Goal: Information Seeking & Learning: Learn about a topic

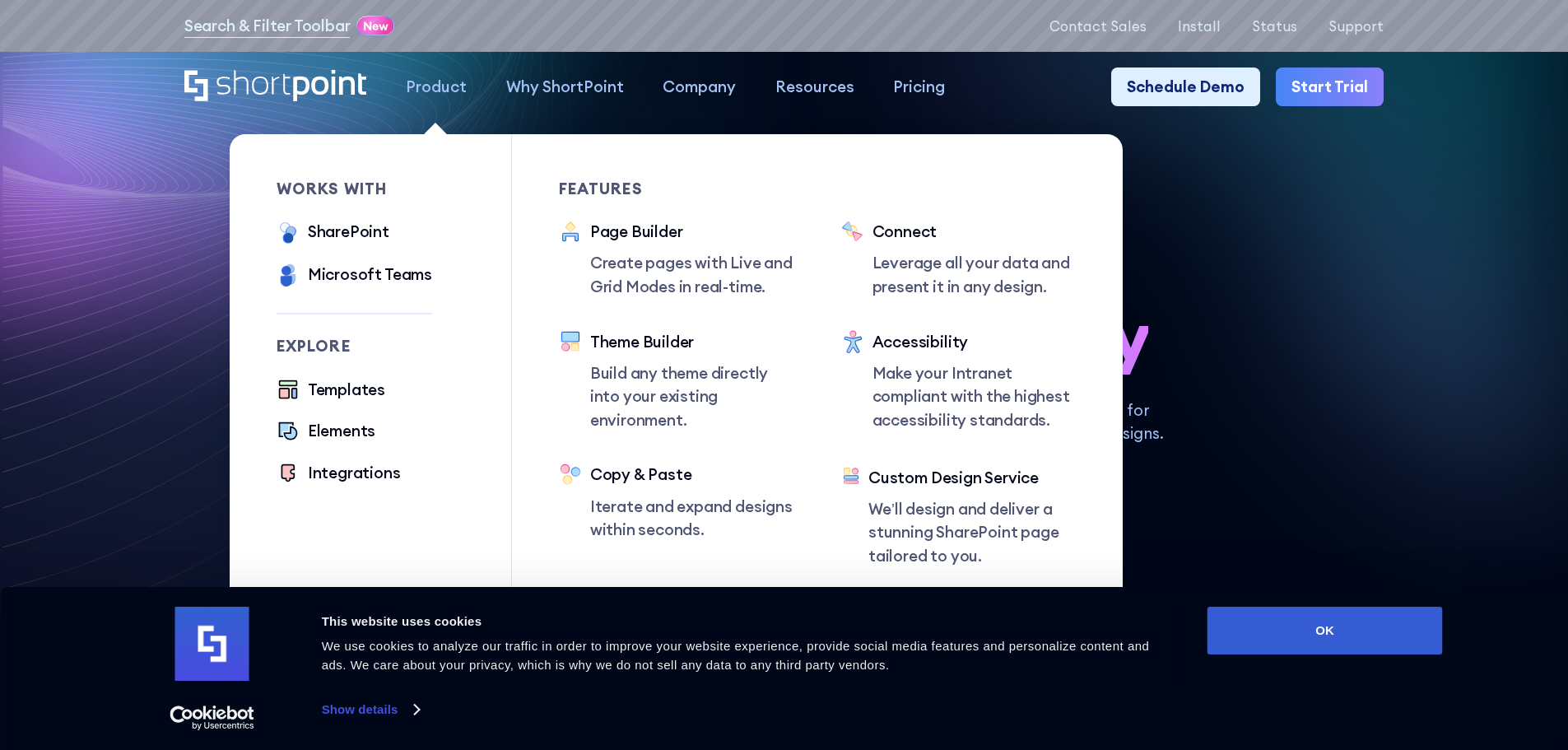
click at [355, 250] on ul "SharePoint Microsoft Teams SAP" at bounding box center [354, 255] width 156 height 70
click at [355, 237] on div "SharePoint" at bounding box center [349, 232] width 81 height 24
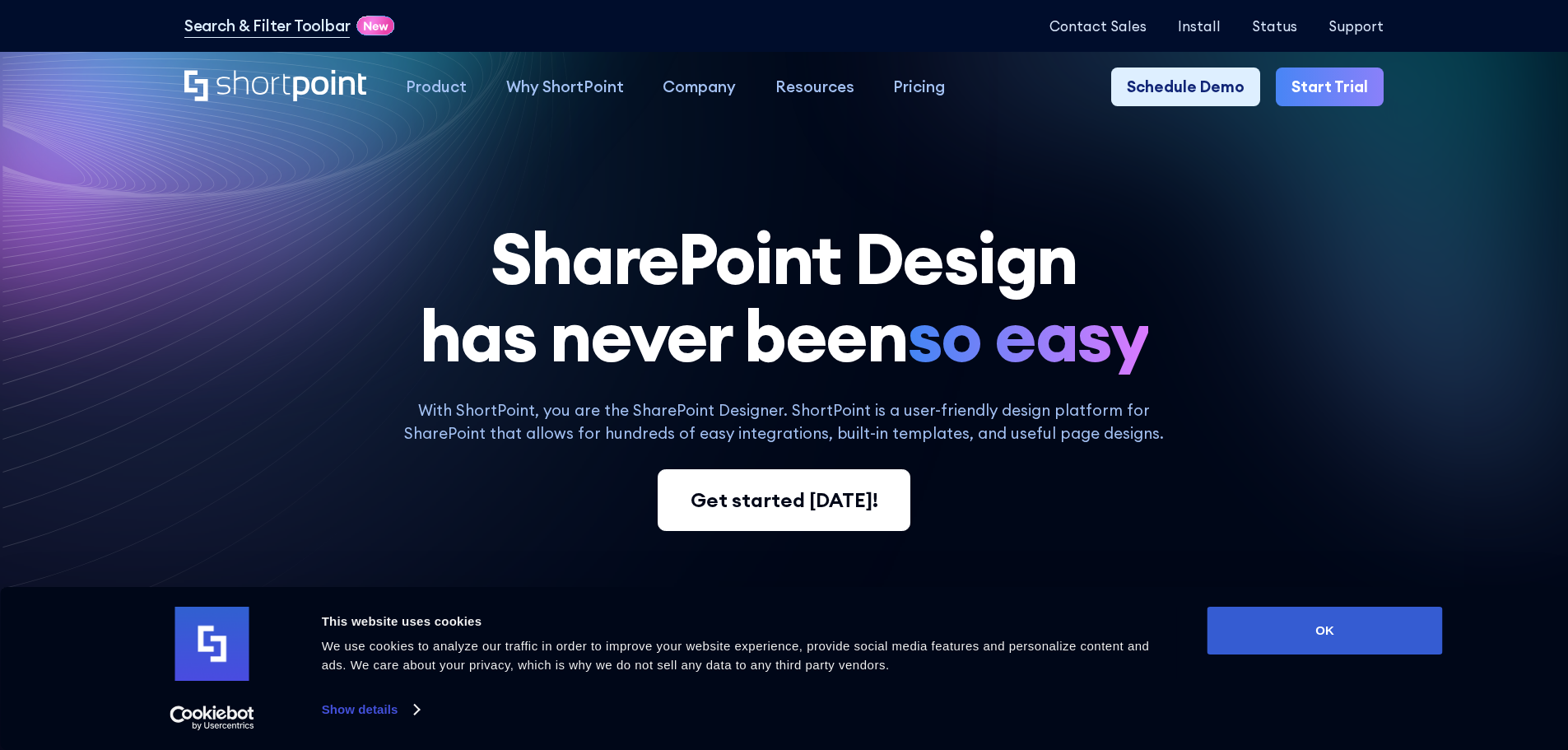
click at [785, 524] on link "Get started [DATE]!" at bounding box center [783, 500] width 252 height 63
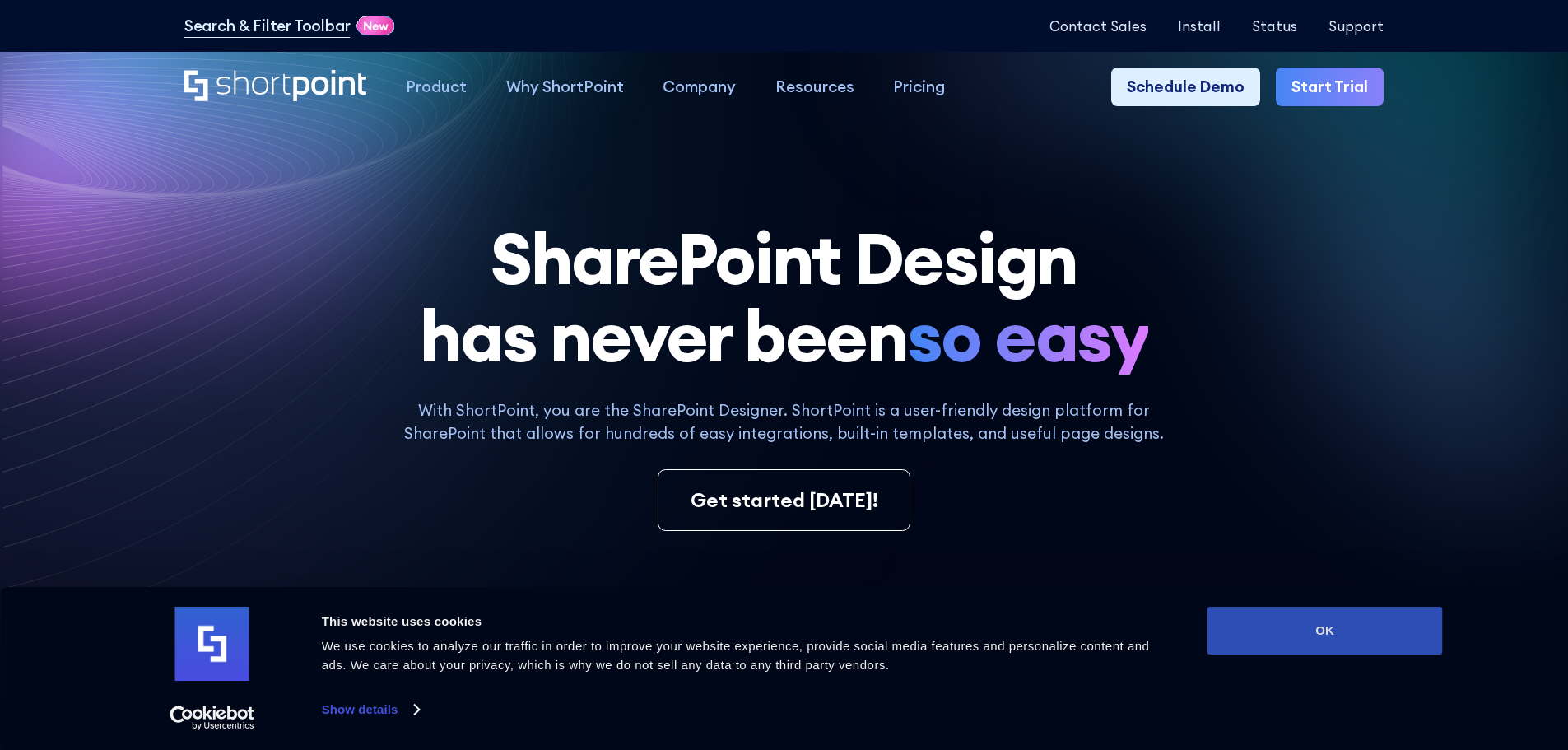
click at [1291, 637] on button "OK" at bounding box center [1325, 630] width 235 height 47
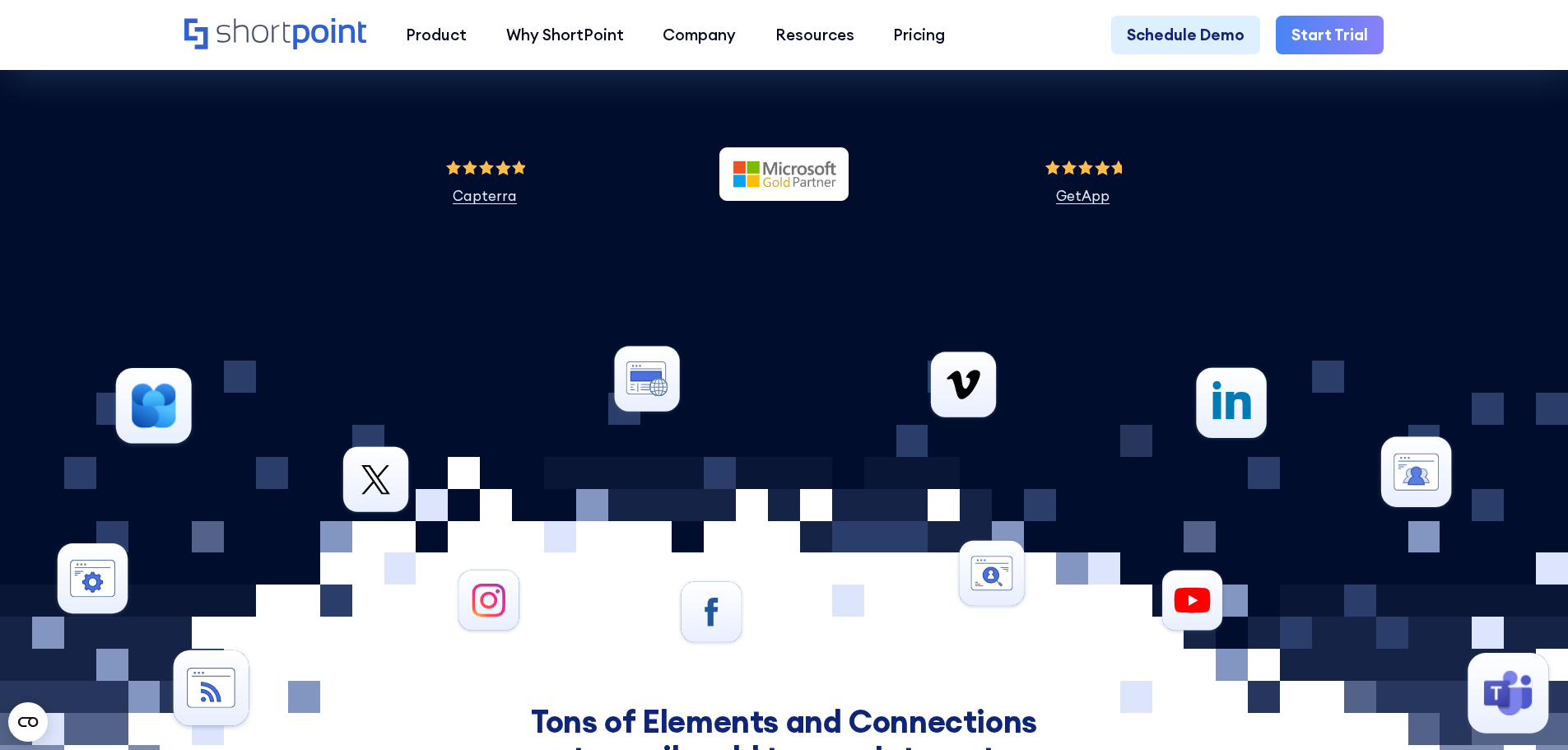
scroll to position [7640, 0]
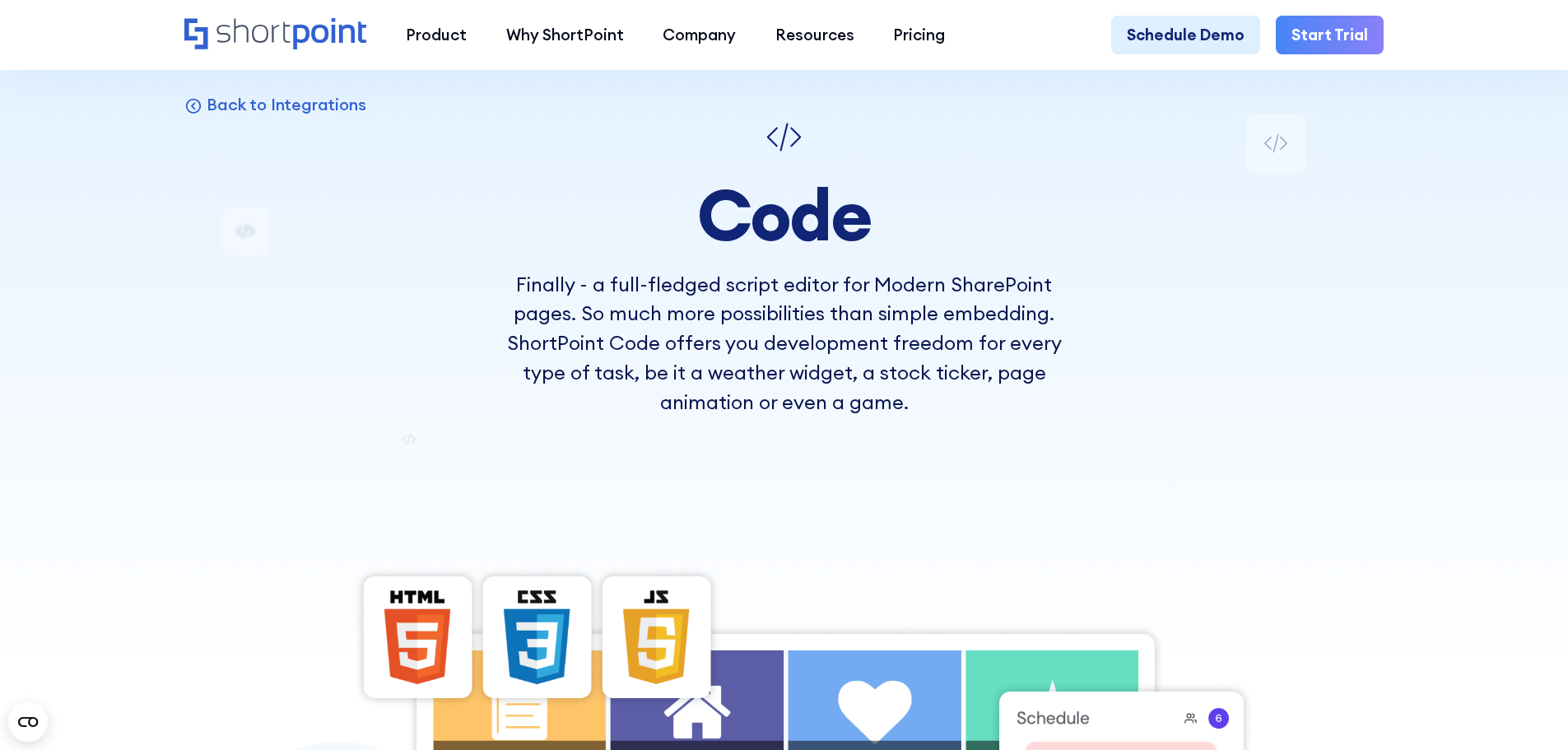
scroll to position [60, 0]
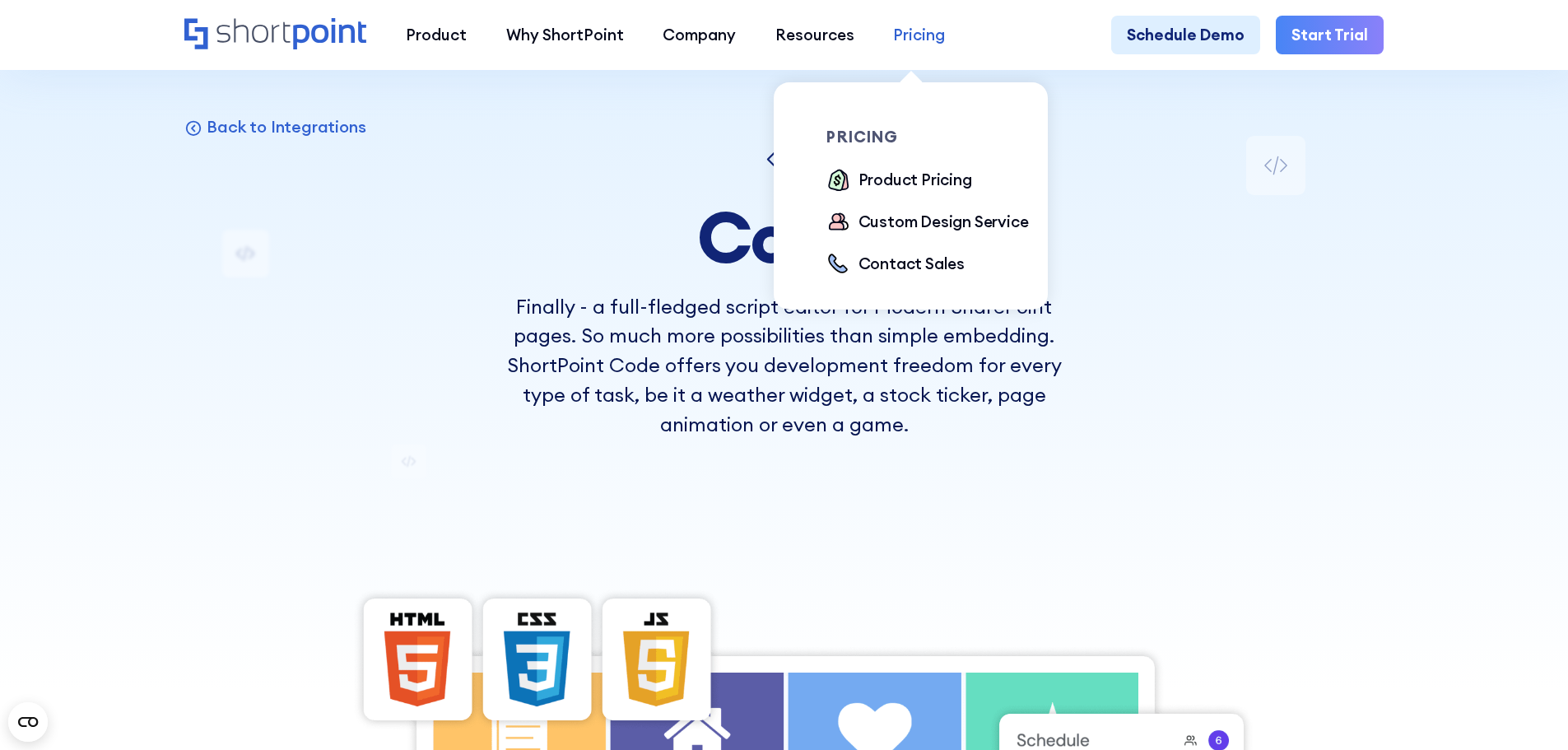
click at [910, 48] on link "Pricing" at bounding box center [920, 35] width 91 height 40
click at [925, 189] on div "Product Pricing" at bounding box center [915, 179] width 113 height 24
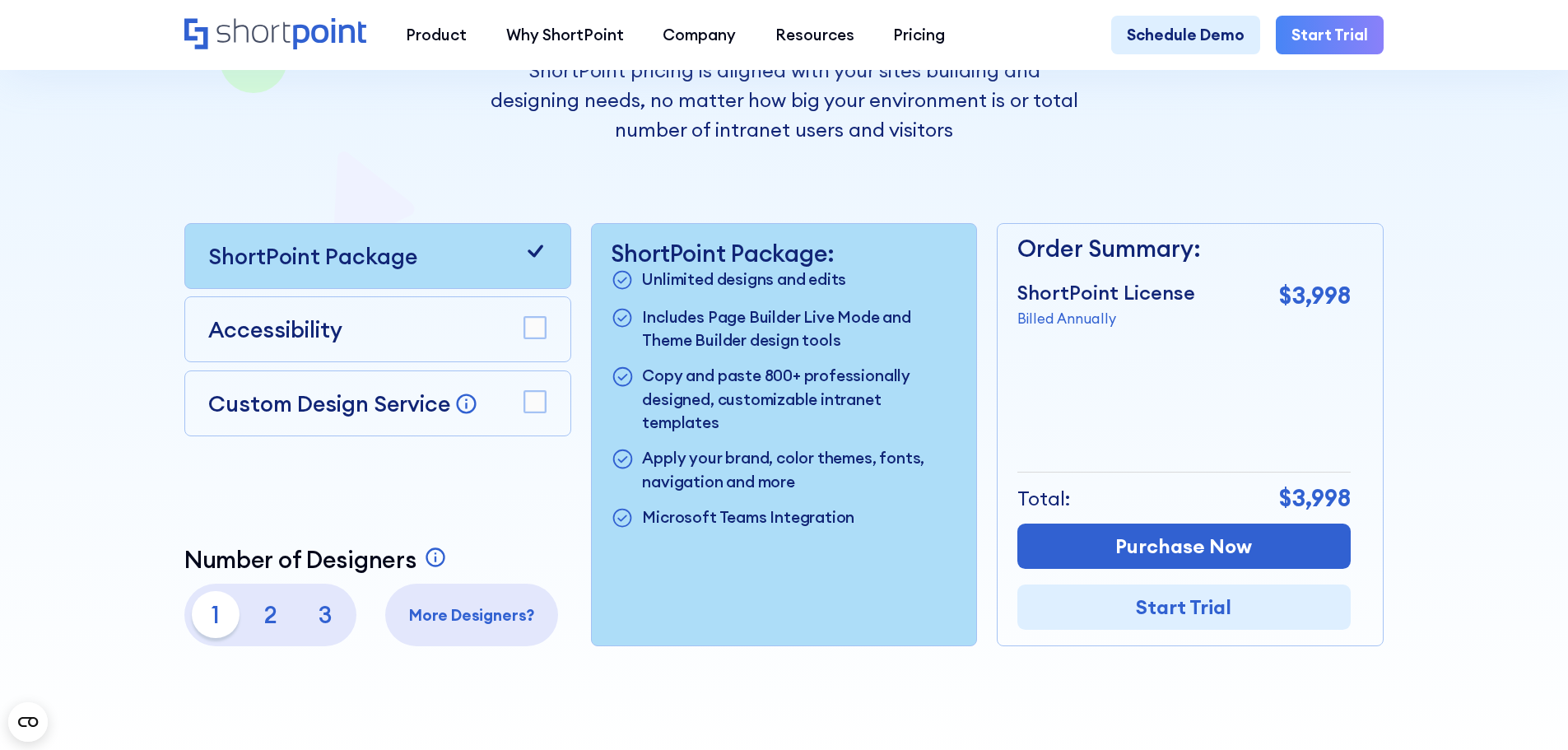
scroll to position [498, 0]
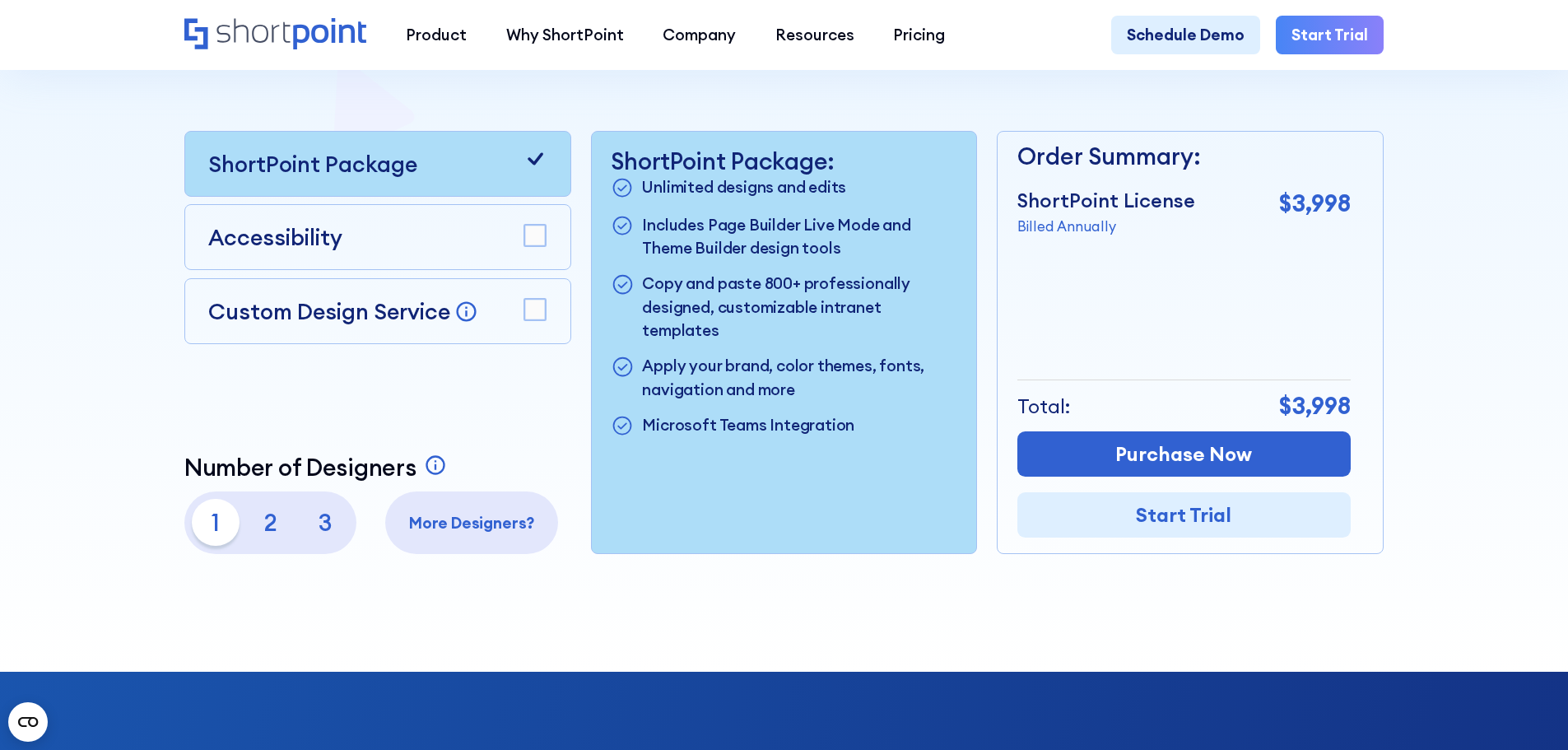
click at [261, 532] on p "2" at bounding box center [270, 522] width 47 height 47
click at [213, 530] on p "1" at bounding box center [215, 522] width 47 height 47
click at [288, 543] on p "2" at bounding box center [270, 522] width 47 height 47
click at [316, 543] on p "3" at bounding box center [326, 522] width 47 height 47
click at [279, 527] on p "2" at bounding box center [270, 522] width 47 height 47
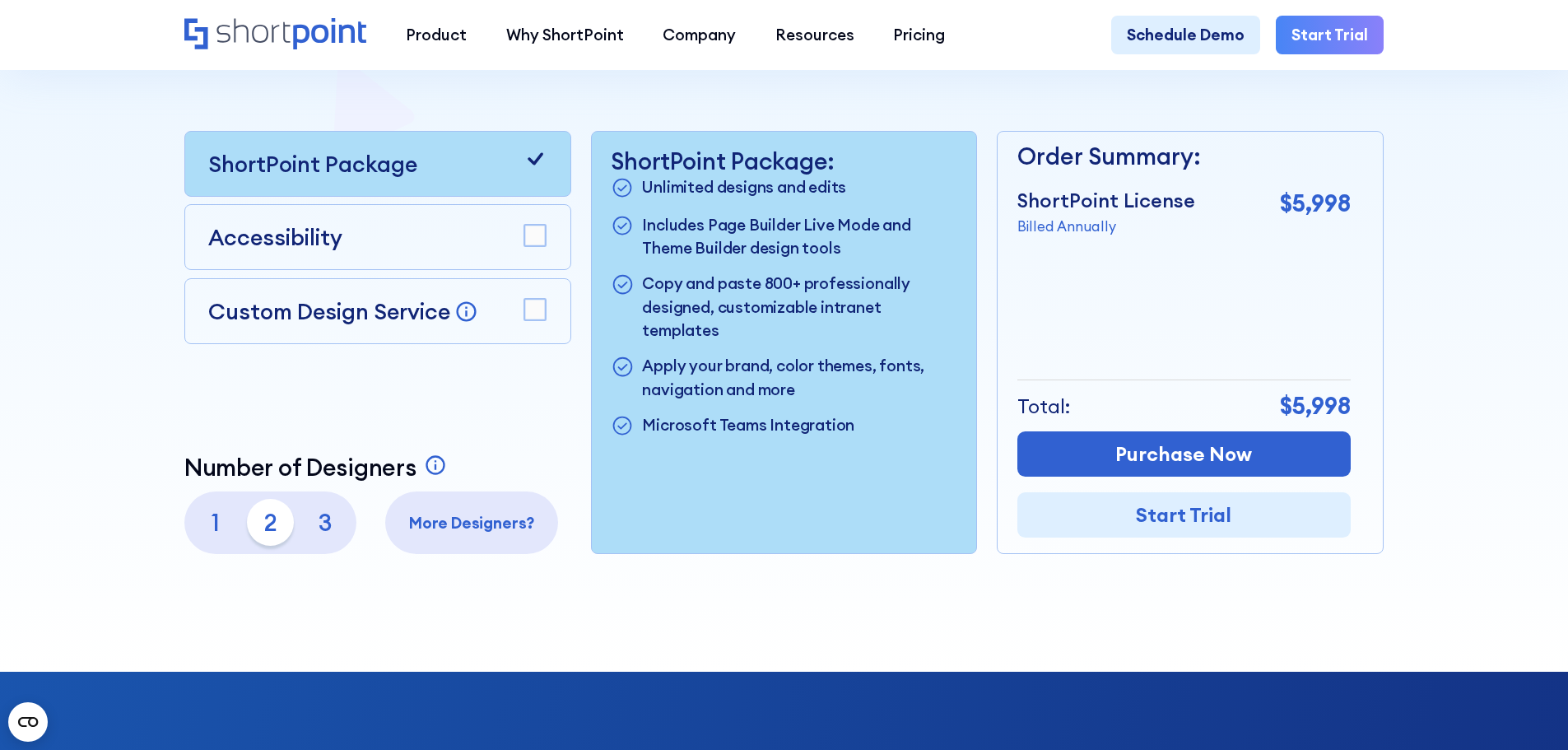
click at [253, 524] on p "2" at bounding box center [270, 522] width 47 height 47
click at [214, 515] on p "1" at bounding box center [215, 522] width 47 height 47
